Goal: Task Accomplishment & Management: Manage account settings

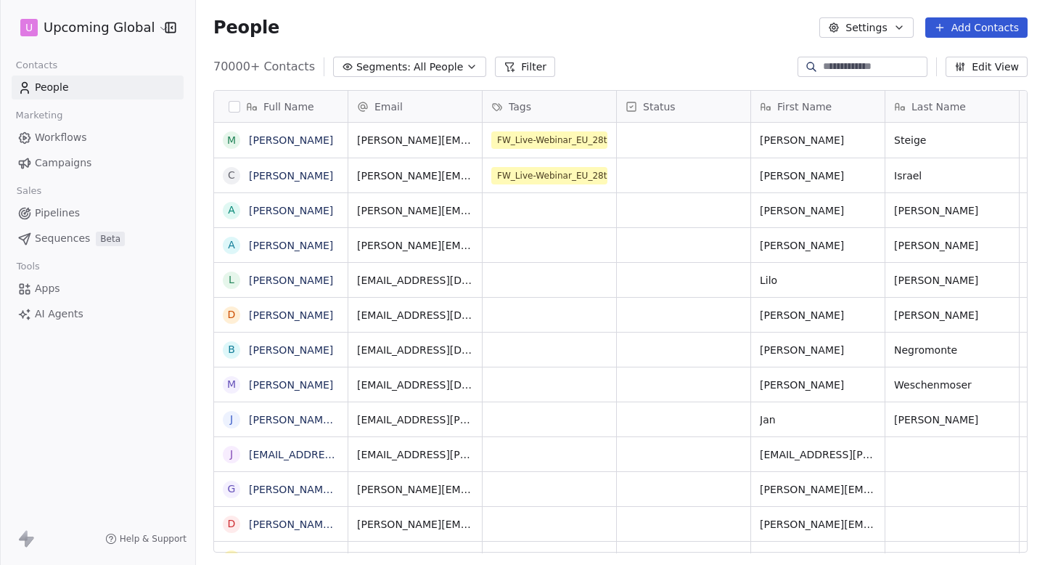
scroll to position [497, 849]
click at [137, 35] on html "U Upcoming Global Contacts People Marketing Workflows Campaigns Sales Pipelines…" at bounding box center [522, 282] width 1045 height 565
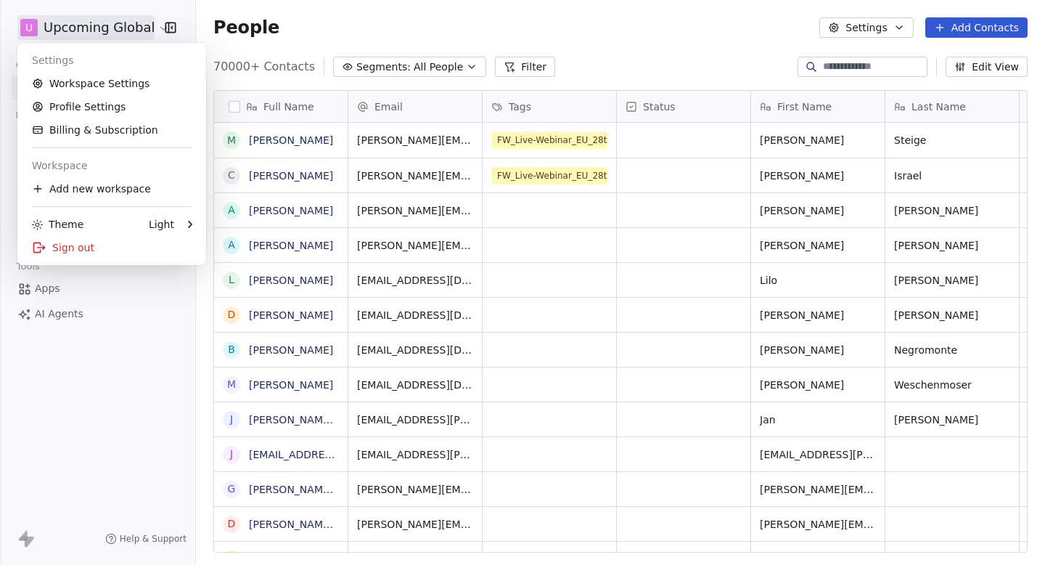
click at [88, 67] on div "Settings" at bounding box center [111, 60] width 177 height 23
click at [80, 83] on link "Workspace Settings" at bounding box center [111, 83] width 177 height 23
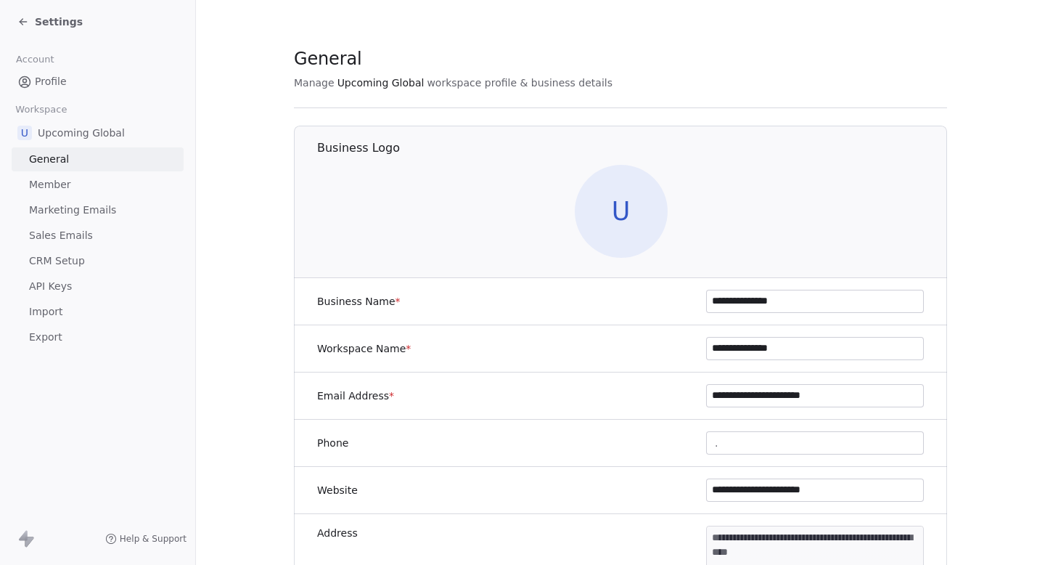
click at [66, 233] on span "Sales Emails" at bounding box center [61, 235] width 64 height 15
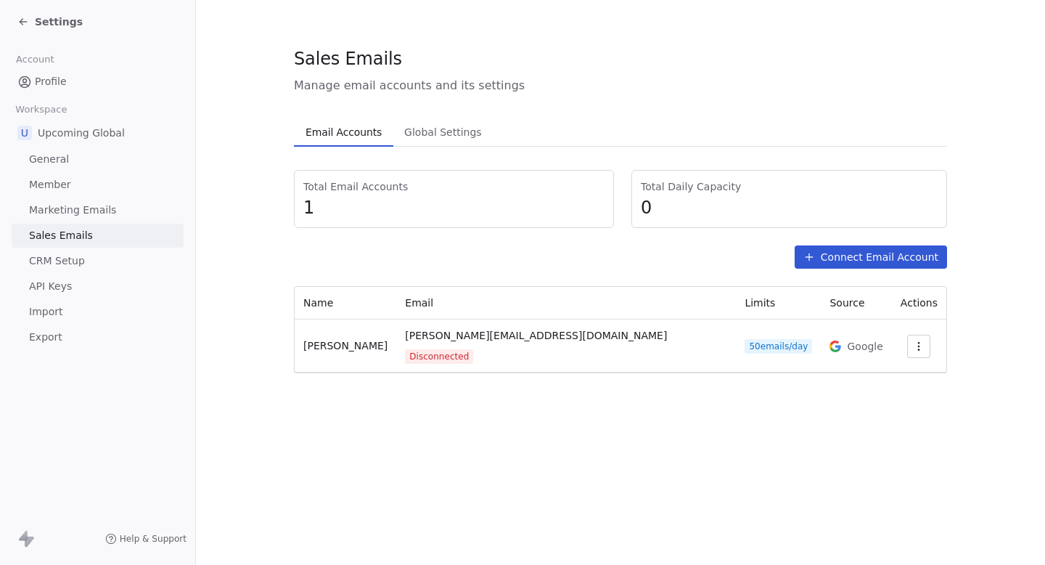
click at [38, 15] on span "Settings" at bounding box center [59, 22] width 48 height 15
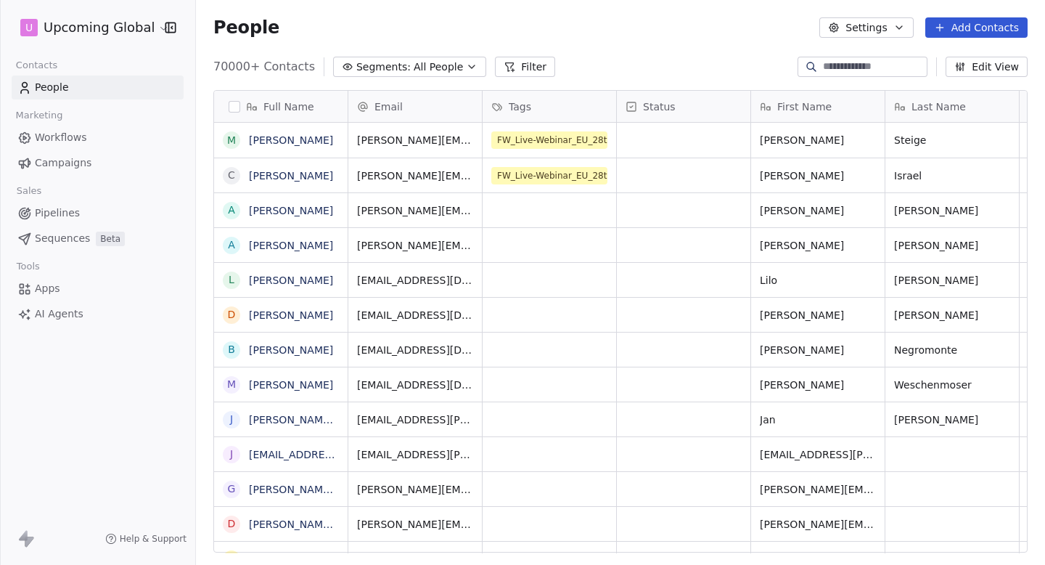
scroll to position [497, 849]
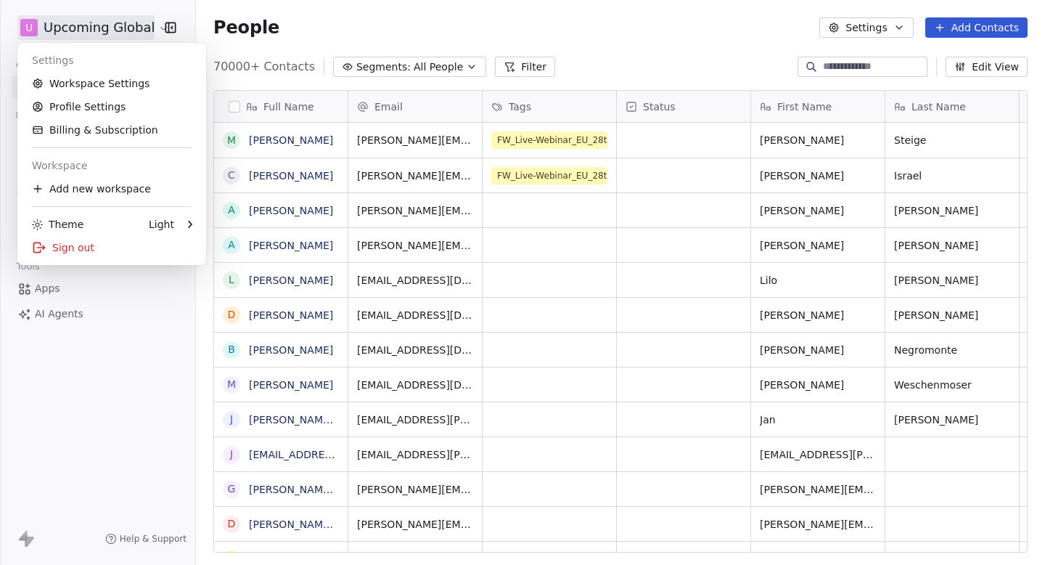
click at [70, 36] on html "U Upcoming Global Contacts People Marketing Workflows Campaigns Sales Pipelines…" at bounding box center [522, 282] width 1045 height 565
click at [70, 84] on link "Workspace Settings" at bounding box center [111, 83] width 177 height 23
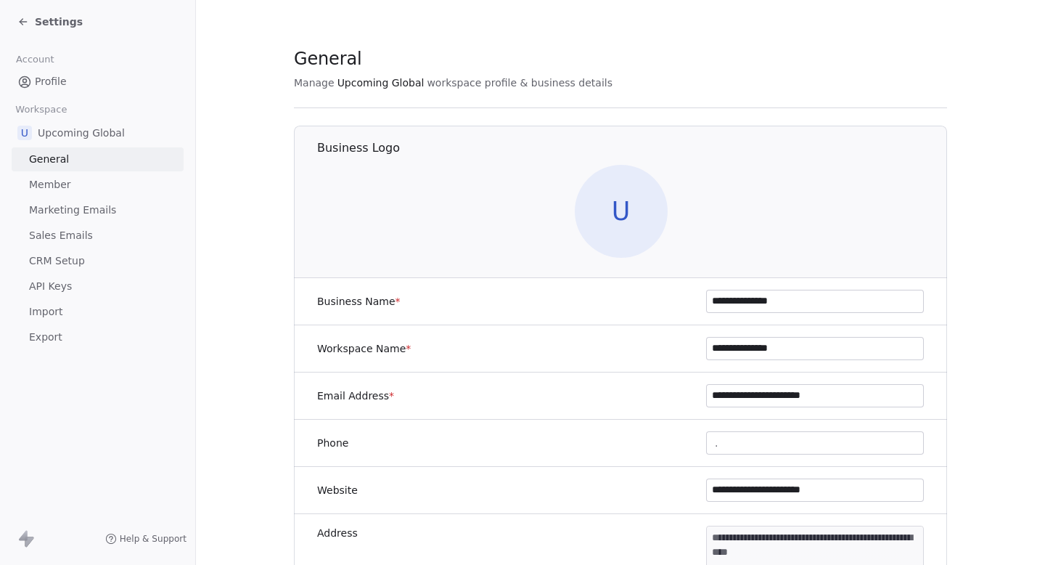
click at [78, 213] on span "Marketing Emails" at bounding box center [72, 209] width 87 height 15
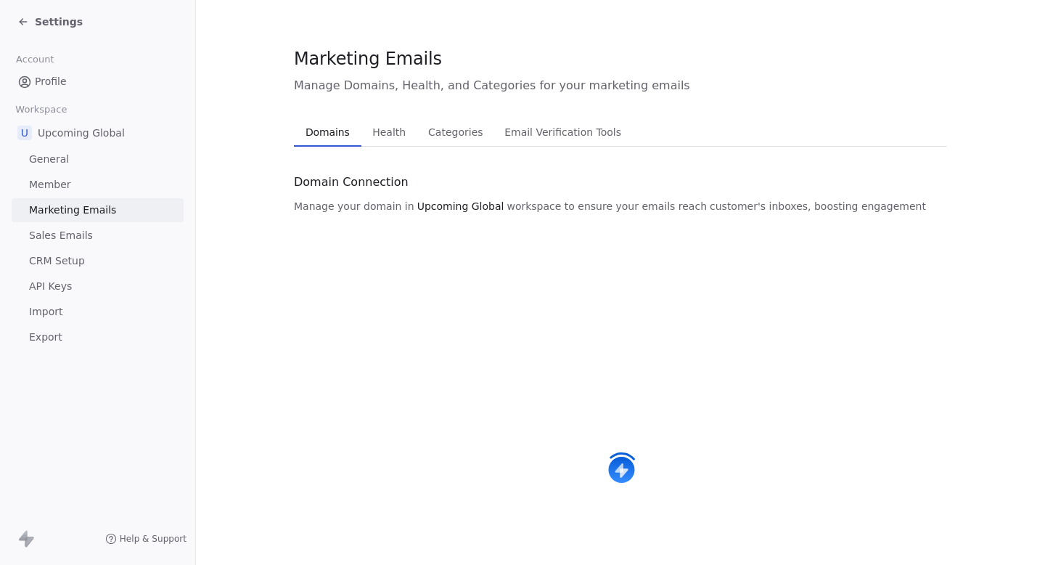
click at [376, 129] on span "Health" at bounding box center [388, 132] width 45 height 20
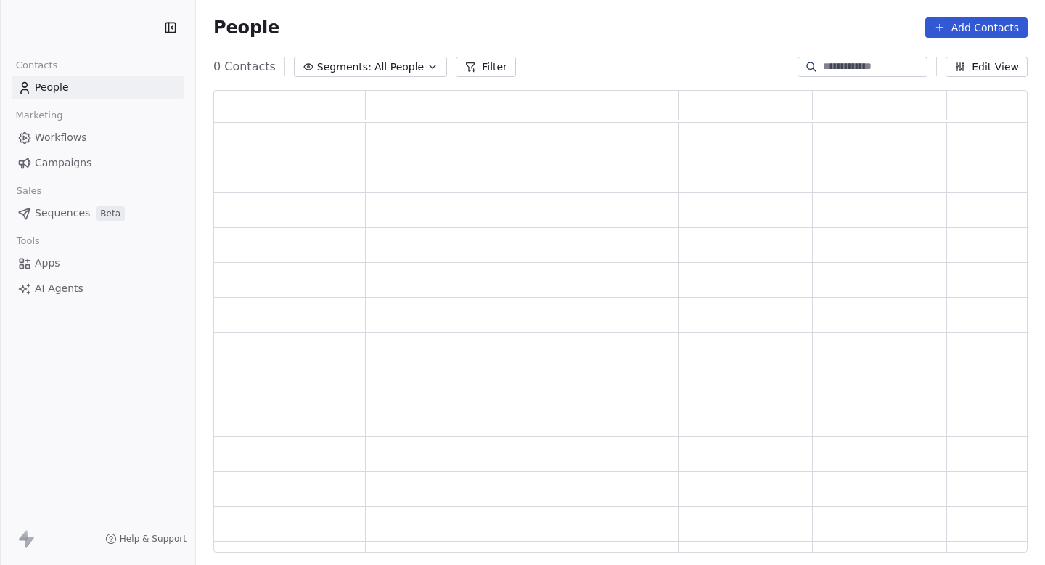
scroll to position [462, 814]
